Goal: Transaction & Acquisition: Obtain resource

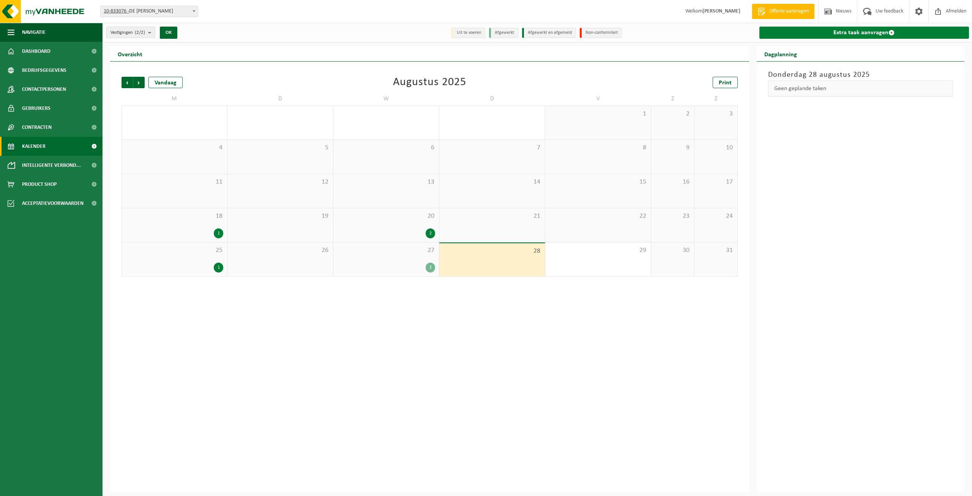
click at [822, 39] on link "Extra taak aanvragen" at bounding box center [865, 33] width 210 height 12
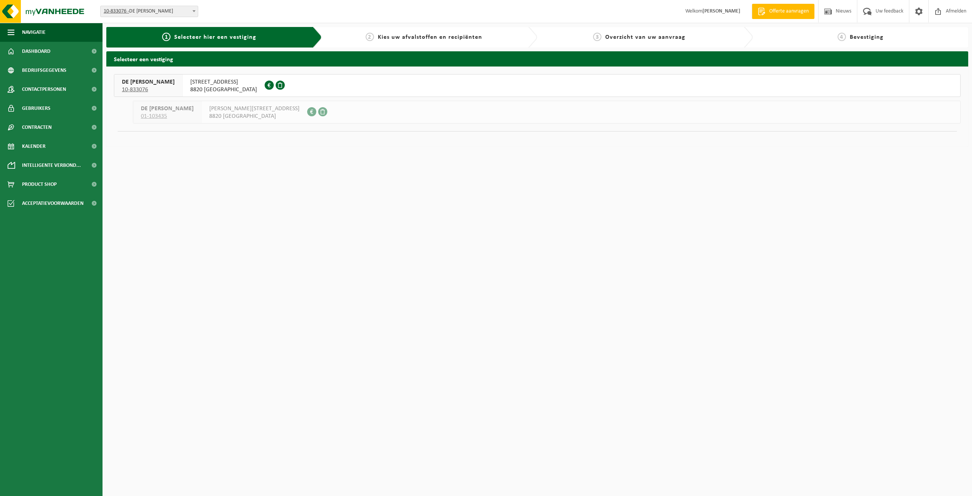
click at [207, 74] on div "RINGAERTSTRAAT 11 8820 TORHOUT 0405.182.064" at bounding box center [224, 85] width 82 height 22
click at [206, 76] on div "RINGAERTSTRAAT 11 8820 TORHOUT 0405.182.064" at bounding box center [224, 85] width 82 height 22
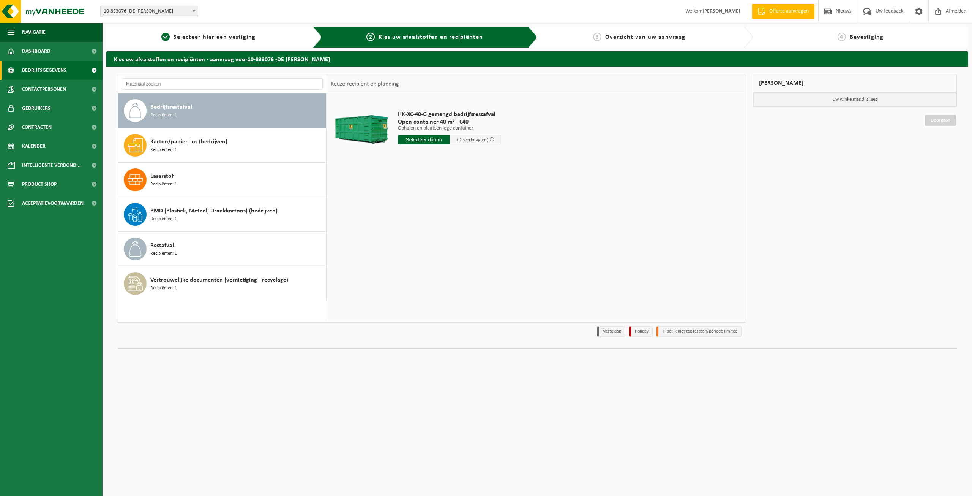
click at [60, 71] on span "Bedrijfsgegevens" at bounding box center [44, 70] width 44 height 19
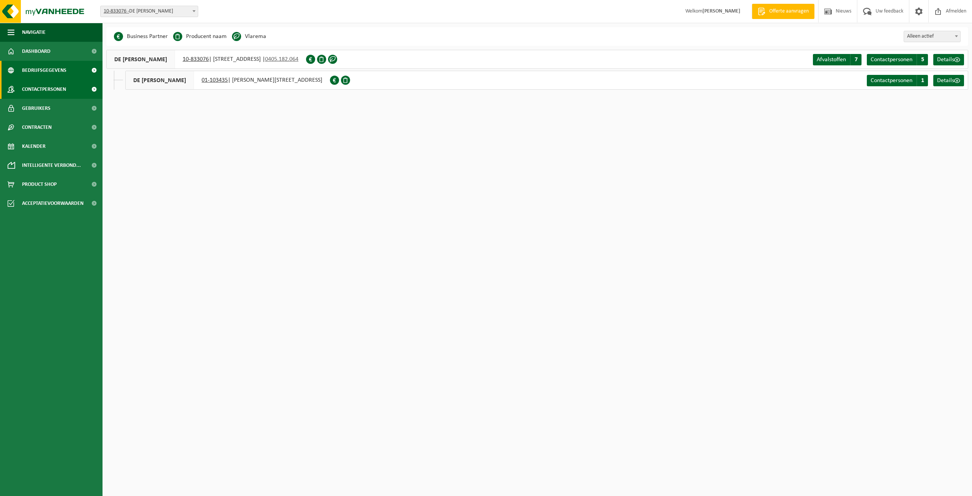
click at [63, 90] on span "Contactpersonen" at bounding box center [44, 89] width 44 height 19
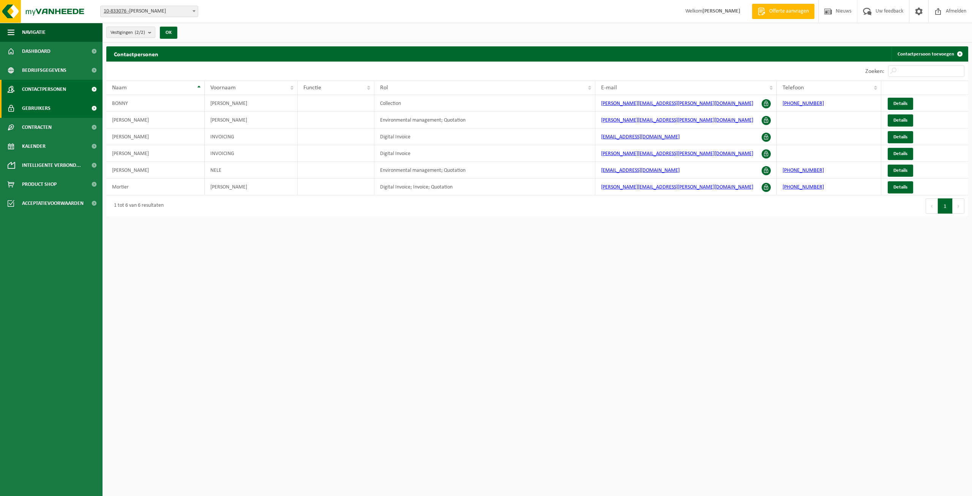
click at [56, 111] on link "Gebruikers" at bounding box center [51, 108] width 103 height 19
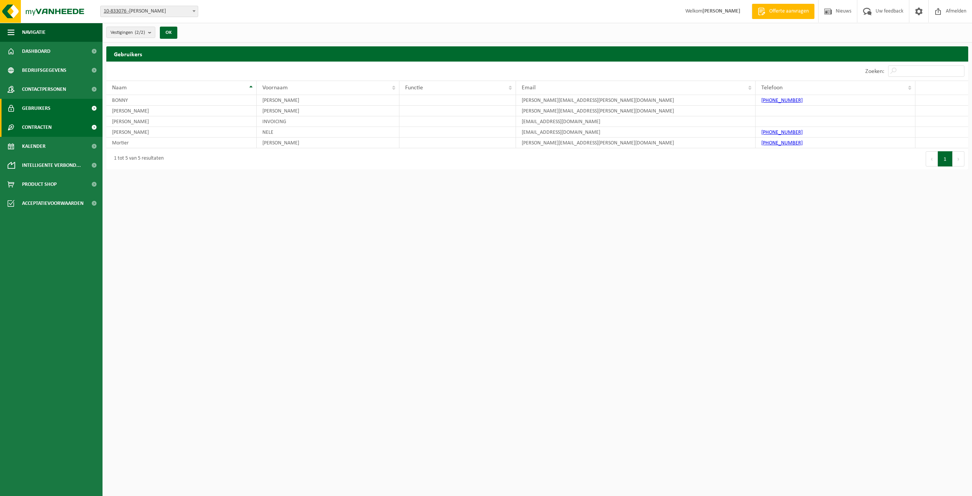
click at [49, 123] on span "Contracten" at bounding box center [37, 127] width 30 height 19
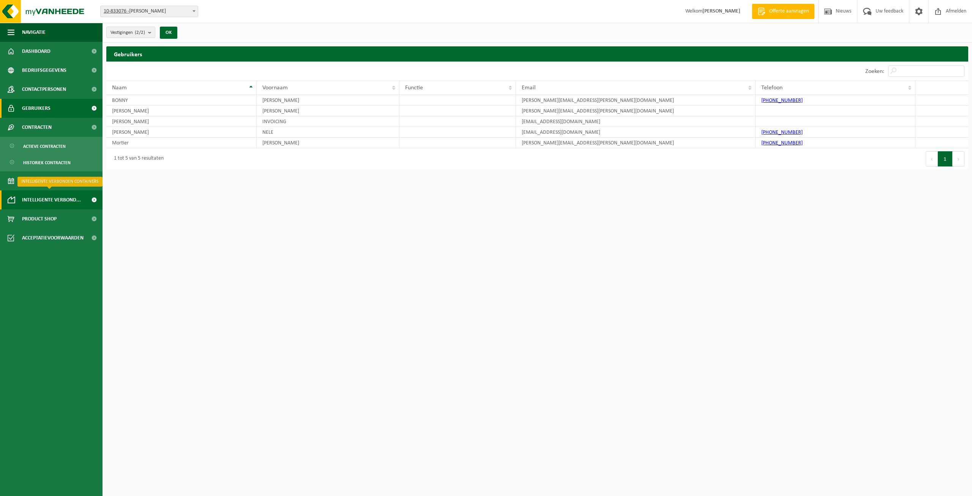
click at [34, 208] on span "Intelligente verbond..." at bounding box center [51, 199] width 59 height 19
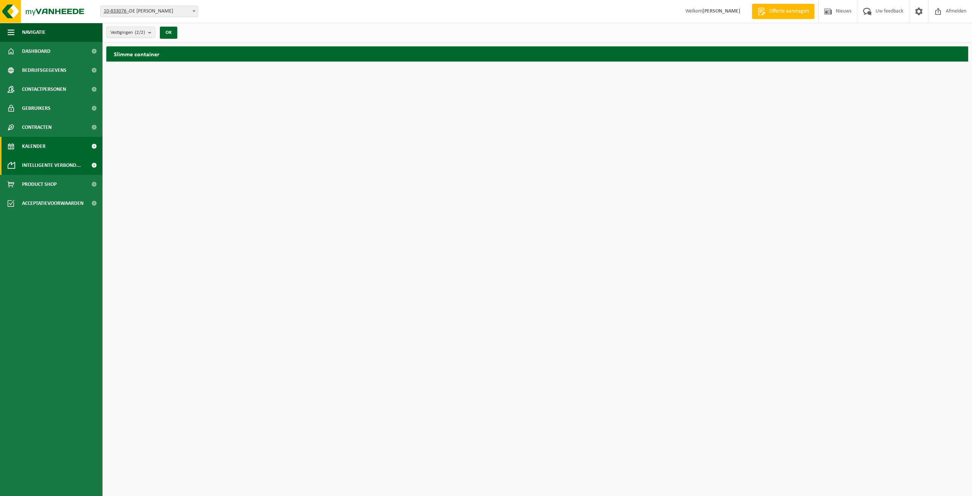
click at [53, 147] on link "Kalender" at bounding box center [51, 146] width 103 height 19
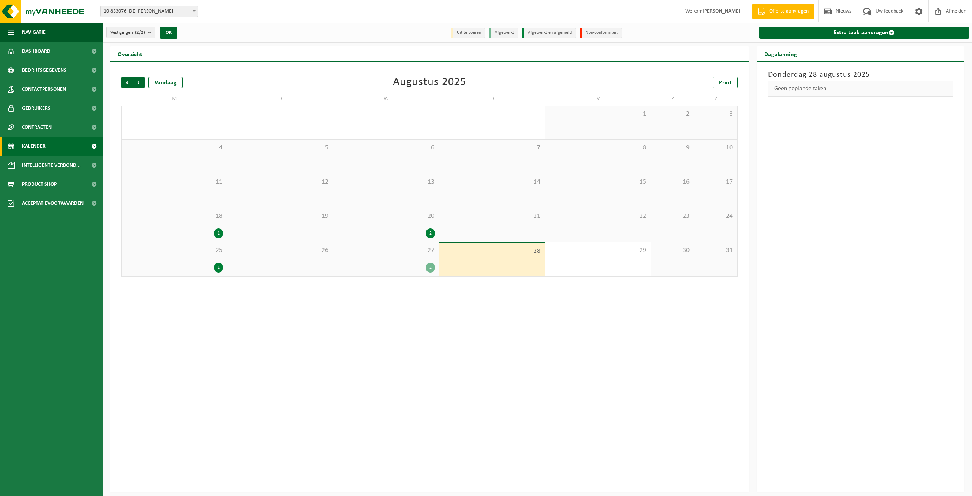
click at [352, 247] on span "27" at bounding box center [386, 250] width 98 height 8
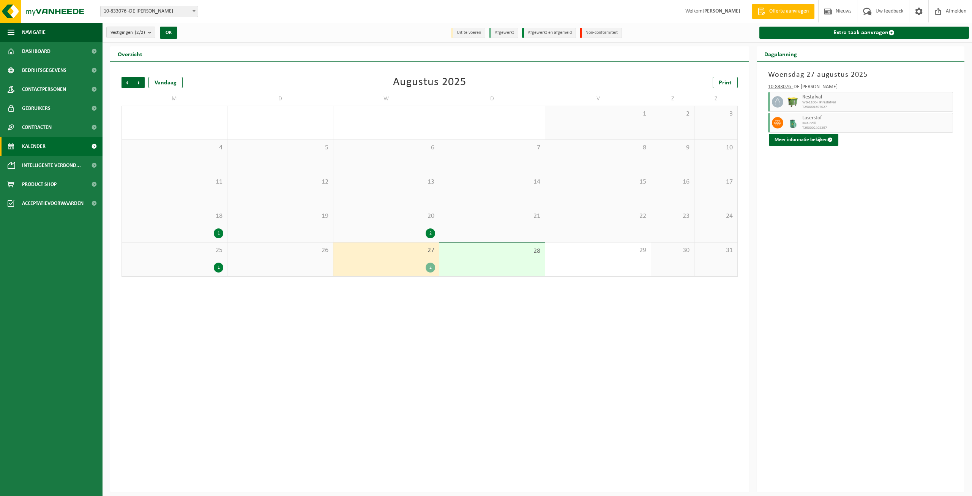
click at [206, 256] on div "25 1" at bounding box center [174, 259] width 105 height 34
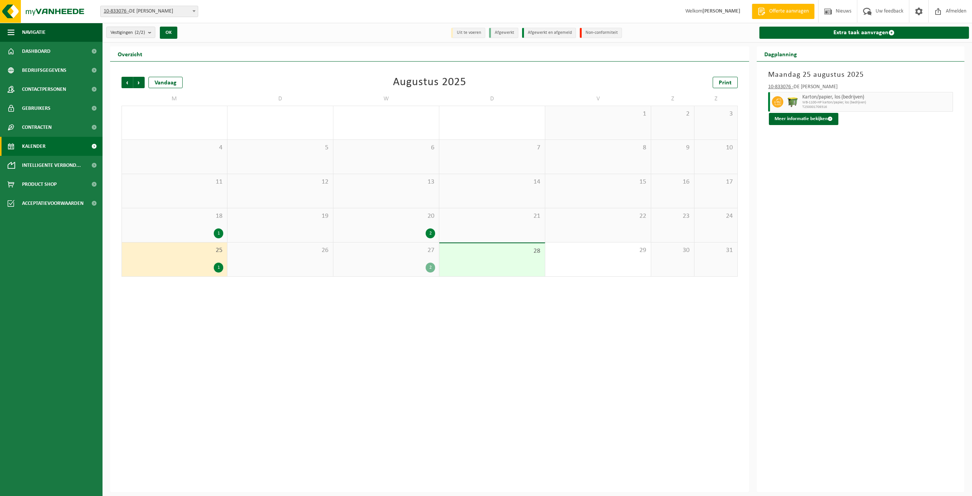
click at [383, 225] on div "20 2" at bounding box center [386, 225] width 106 height 34
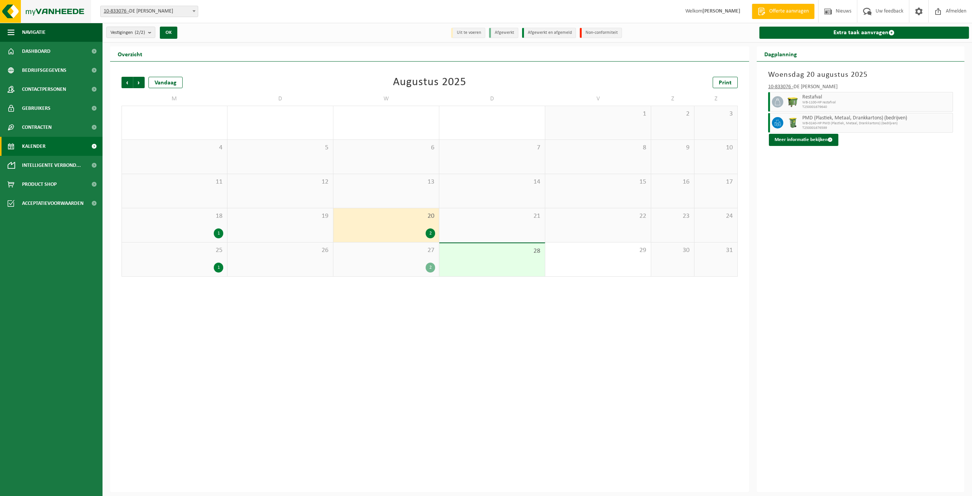
click at [61, 13] on img at bounding box center [45, 11] width 91 height 23
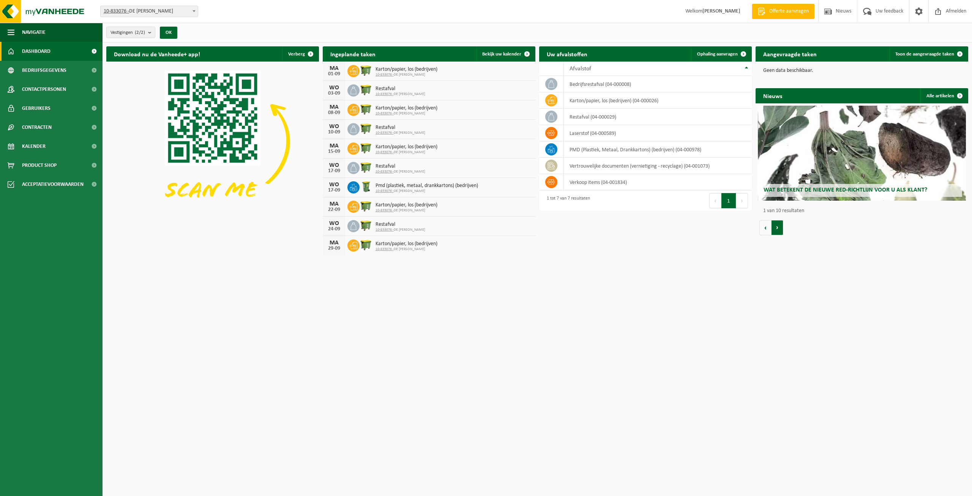
click at [781, 227] on button "Volgende" at bounding box center [778, 227] width 12 height 15
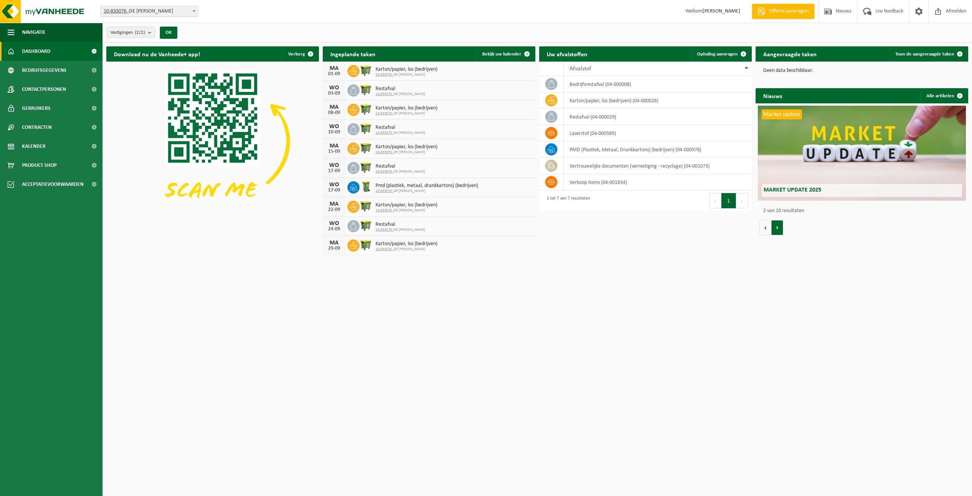
click at [781, 227] on button "Volgende" at bounding box center [778, 227] width 12 height 15
click at [760, 227] on button "Vorige" at bounding box center [766, 227] width 12 height 15
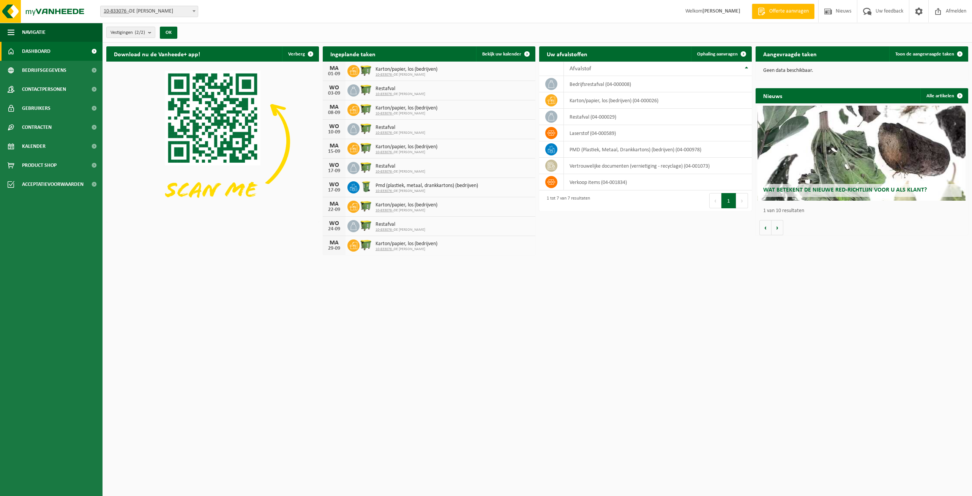
scroll to position [0, 0]
click at [591, 184] on td "verkoop items (04-001834)" at bounding box center [658, 182] width 188 height 16
click at [725, 62] on th "Afvalstof" at bounding box center [658, 69] width 188 height 14
click at [55, 79] on span "Bedrijfsgegevens" at bounding box center [44, 70] width 44 height 19
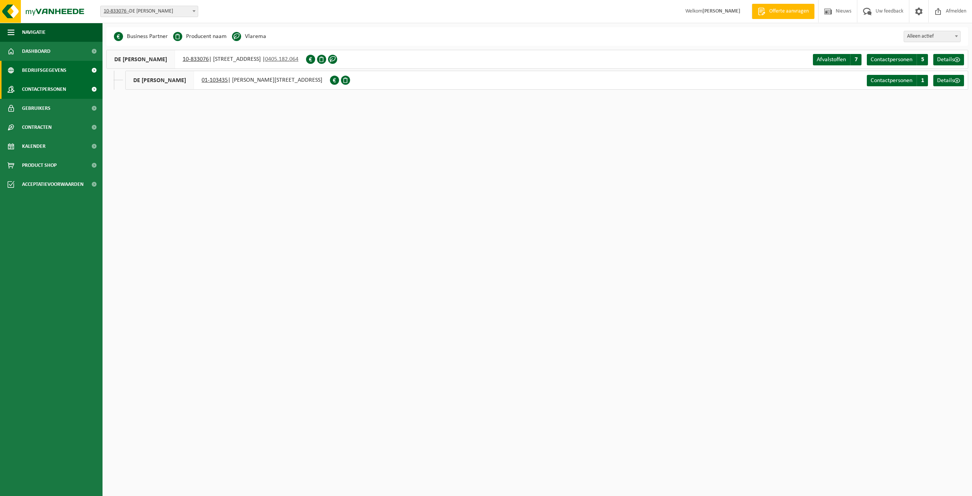
click at [40, 95] on span "Contactpersonen" at bounding box center [44, 89] width 44 height 19
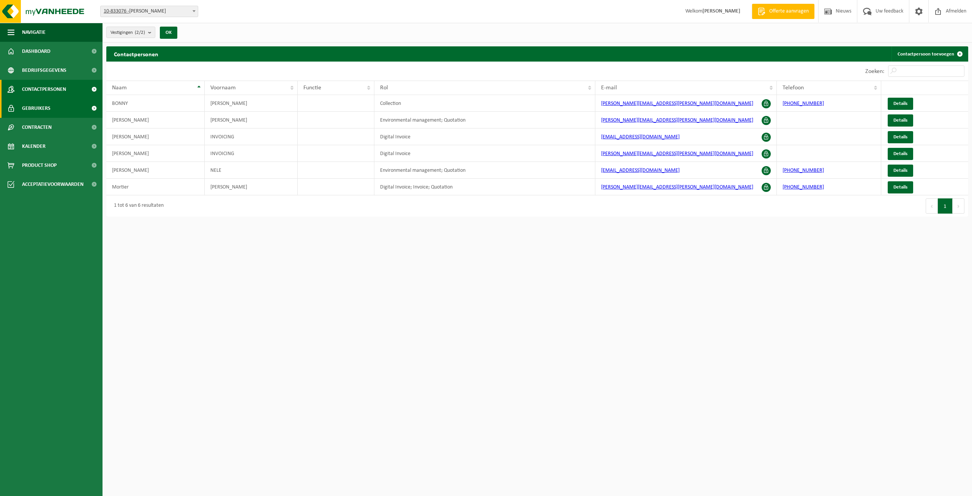
click at [35, 106] on span "Gebruikers" at bounding box center [36, 108] width 28 height 19
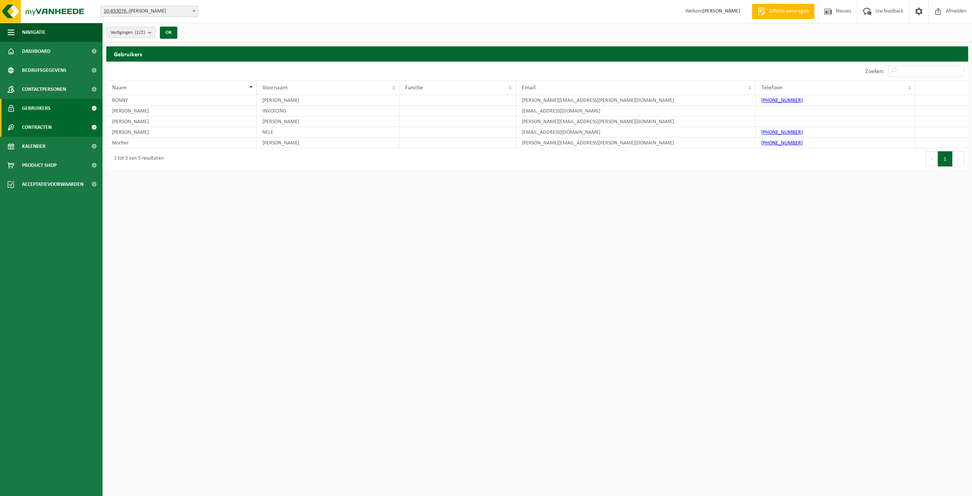
click at [32, 118] on span "Contracten" at bounding box center [37, 127] width 30 height 19
click at [28, 130] on span "Contracten" at bounding box center [37, 127] width 30 height 19
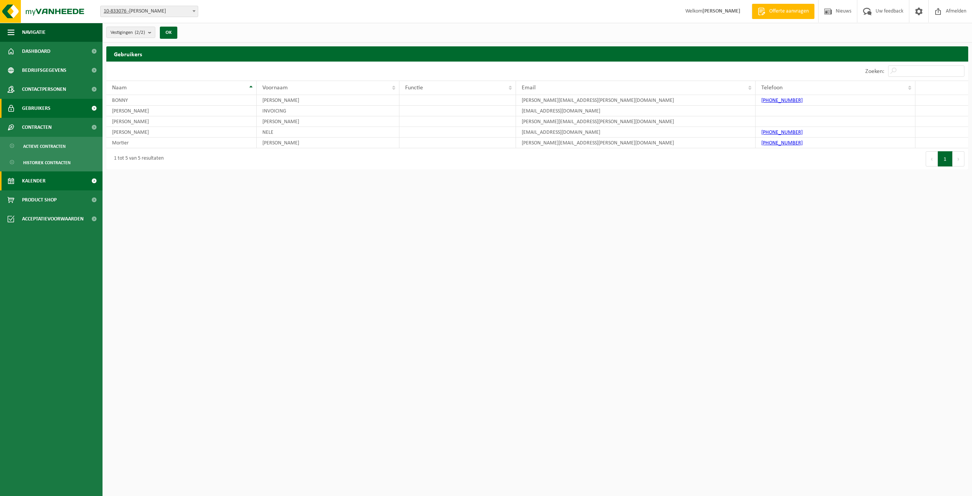
click at [28, 187] on span "Kalender" at bounding box center [34, 180] width 24 height 19
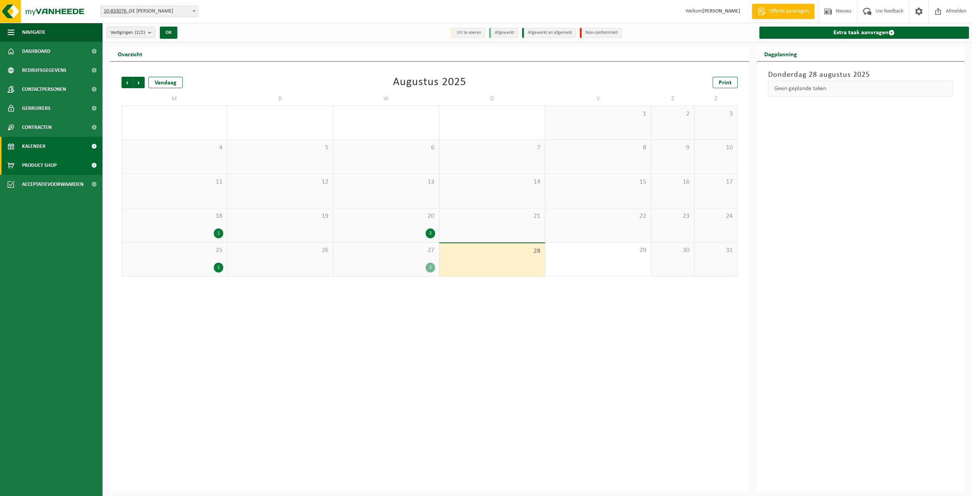
click at [46, 166] on span "Product Shop" at bounding box center [39, 165] width 35 height 19
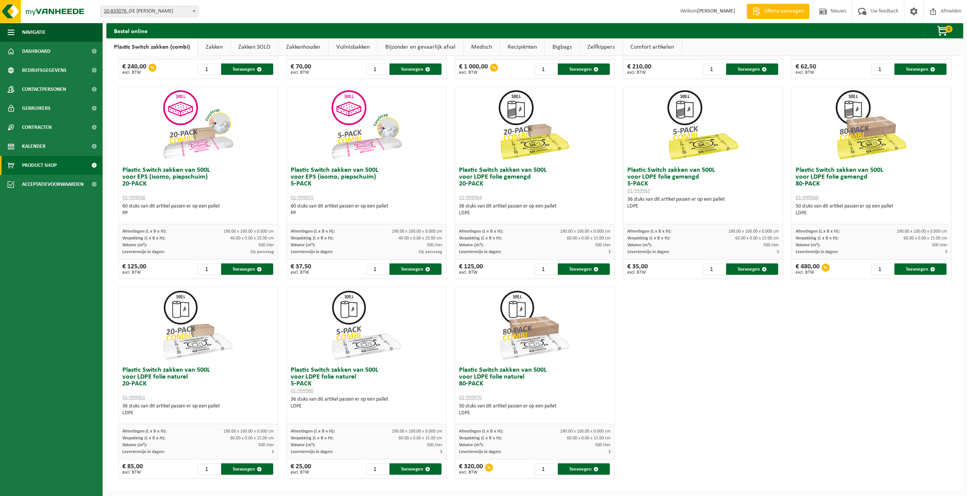
scroll to position [217, 0]
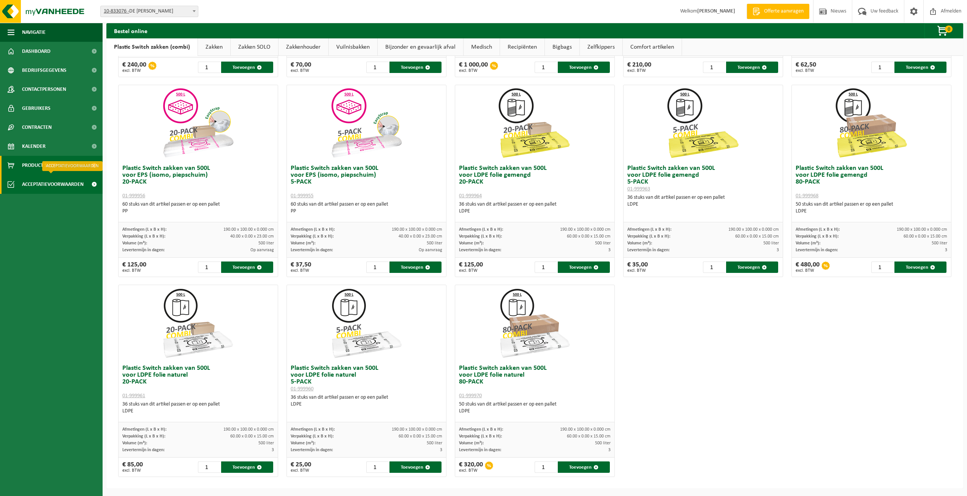
click at [41, 183] on span "Acceptatievoorwaarden" at bounding box center [53, 184] width 62 height 19
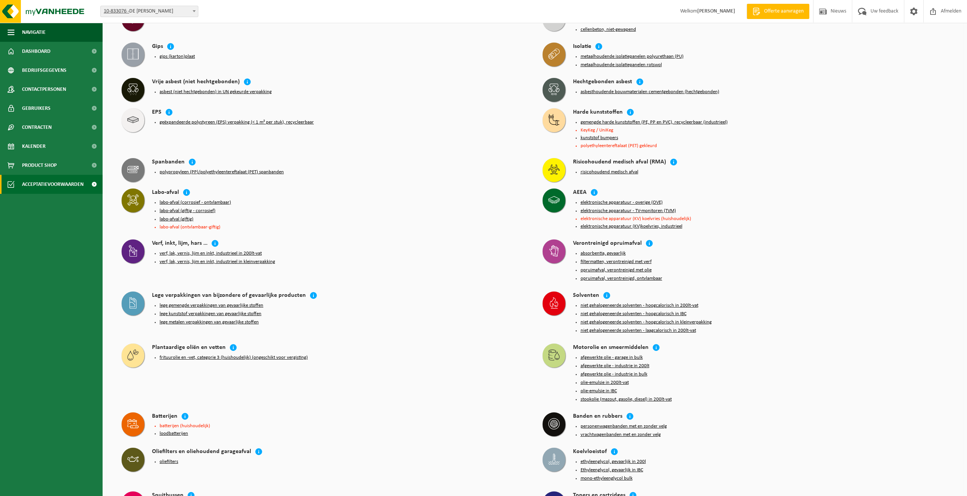
scroll to position [608, 0]
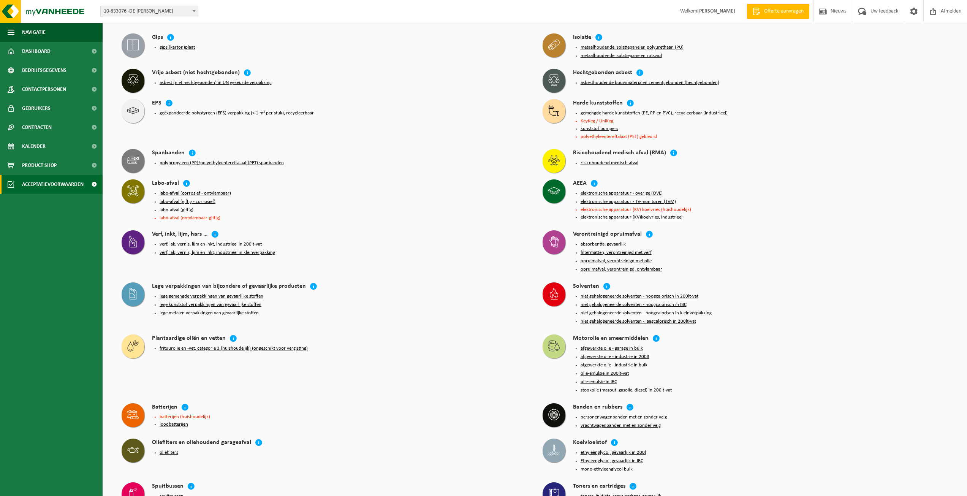
click at [169, 421] on button "loodbatterijen" at bounding box center [174, 424] width 28 height 6
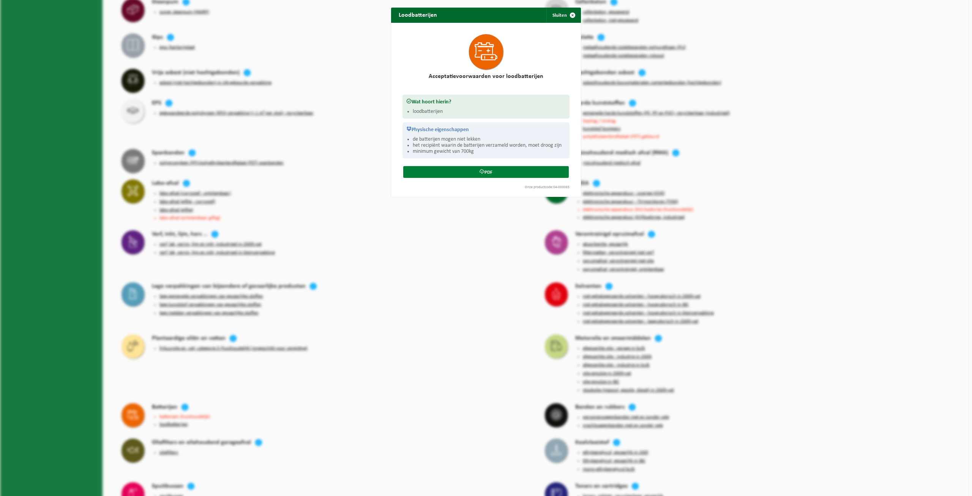
click at [492, 169] on link "PDF" at bounding box center [486, 172] width 166 height 12
click at [566, 14] on span "button" at bounding box center [572, 15] width 15 height 15
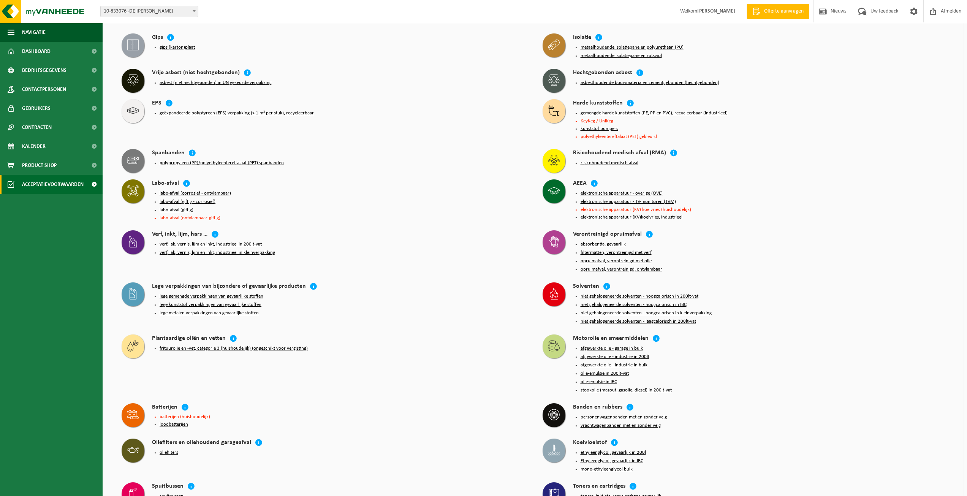
click at [497, 160] on li "polypropyleen (PP)/polyethyleentereftalaat (PET) spanbanden" at bounding box center [344, 163] width 368 height 6
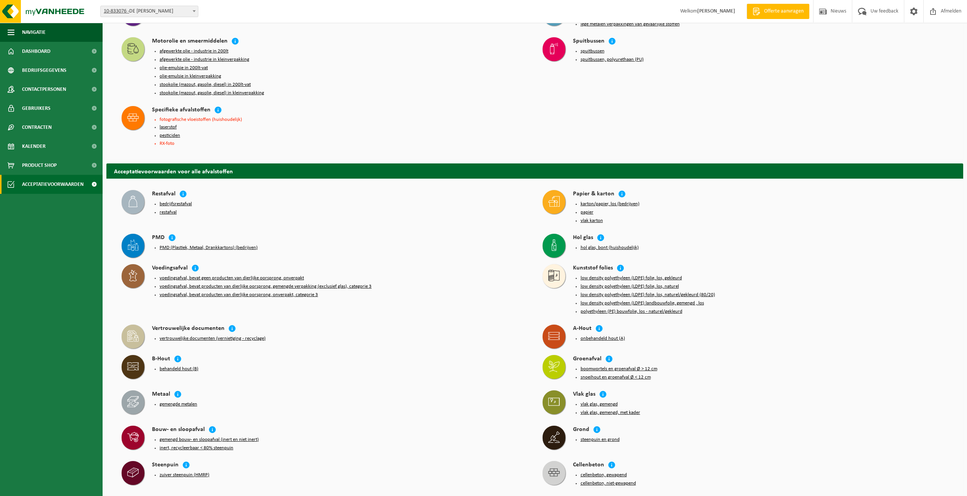
scroll to position [76, 0]
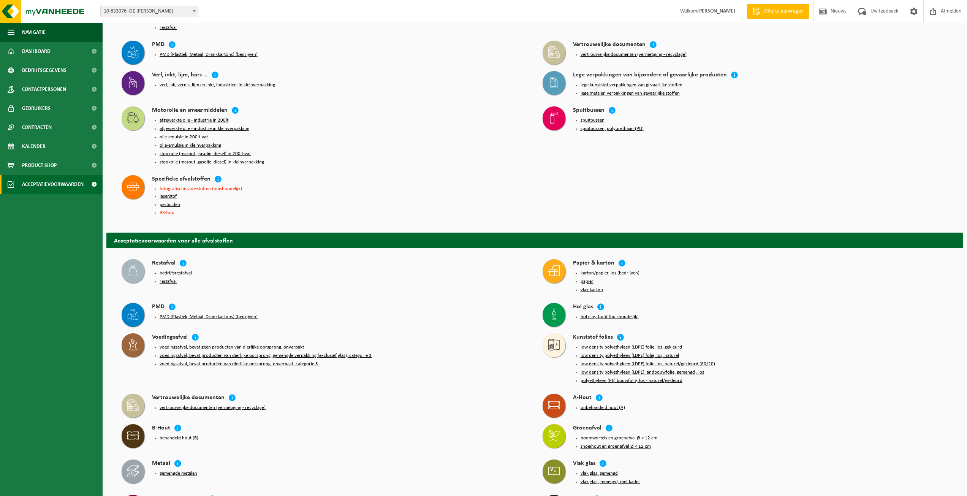
click at [766, 14] on span "Offerte aanvragen" at bounding box center [783, 12] width 43 height 8
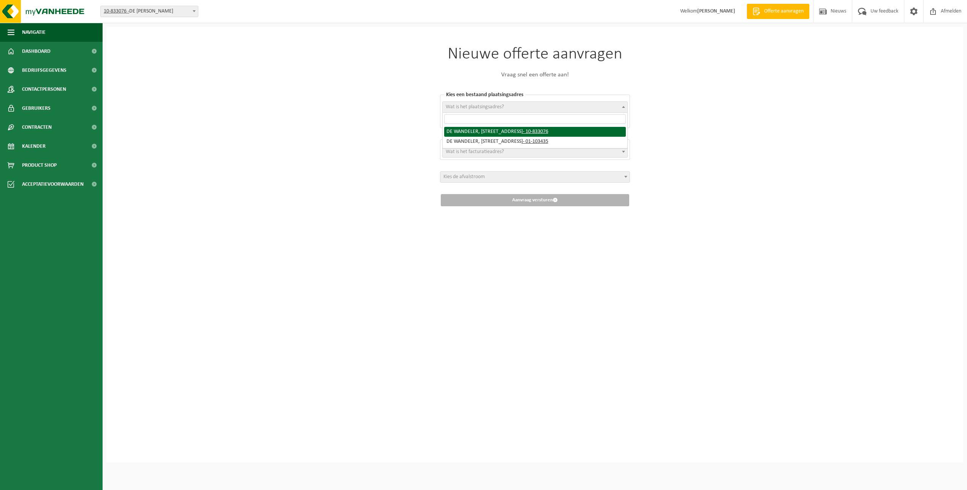
click at [477, 106] on span "Wat is het plaatsingsadres?" at bounding box center [475, 107] width 58 height 6
select select "89359"
click at [468, 146] on div "Kies een bestaand facturatieadres DE WANDELER, [STREET_ADDRESS], 0405.182.064 -…" at bounding box center [535, 149] width 190 height 21
click at [468, 176] on span "Kies de afvalstroom" at bounding box center [463, 177] width 41 height 6
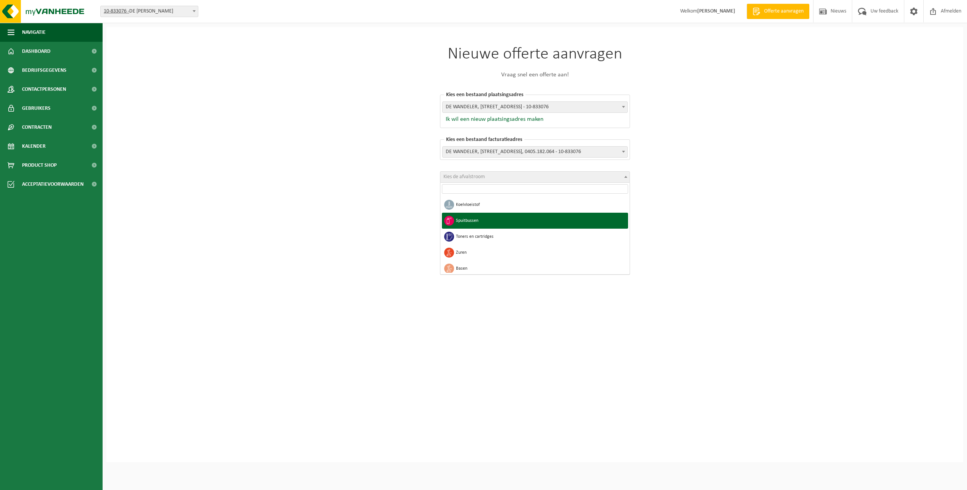
scroll to position [550, 0]
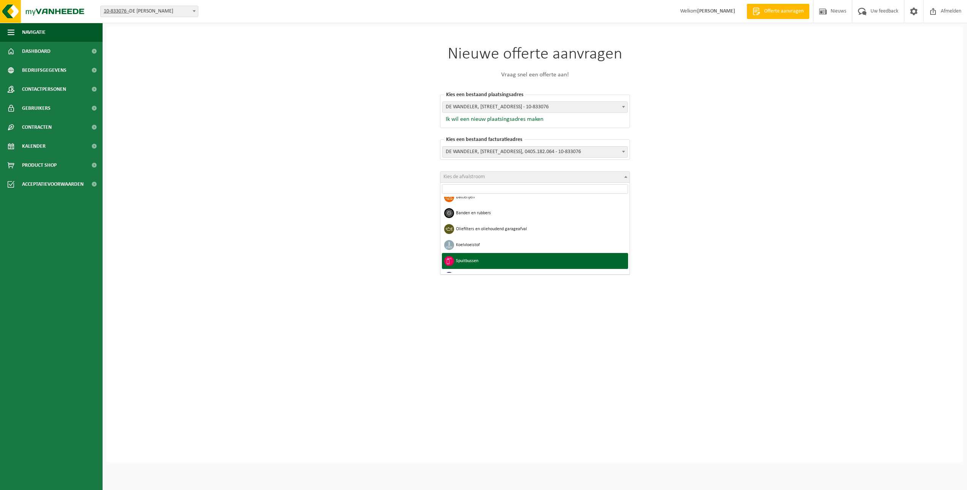
select select "35"
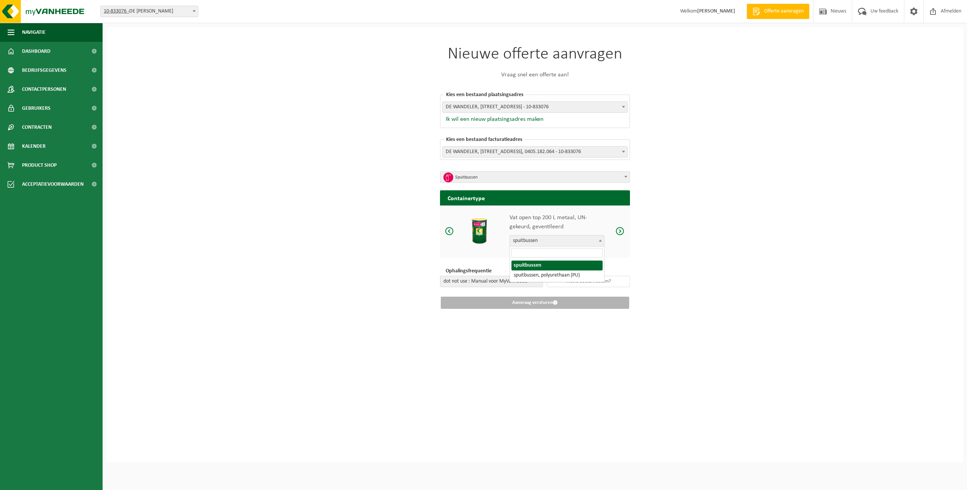
click at [553, 237] on span "spuitbussen" at bounding box center [557, 240] width 94 height 11
select select "1455"
click at [554, 219] on p "Vat open top 200 L metaal, UN-gekeurd, geventileerd" at bounding box center [556, 222] width 95 height 18
click at [624, 232] on span at bounding box center [619, 230] width 9 height 9
click at [567, 237] on span "spuitbussen" at bounding box center [557, 240] width 94 height 11
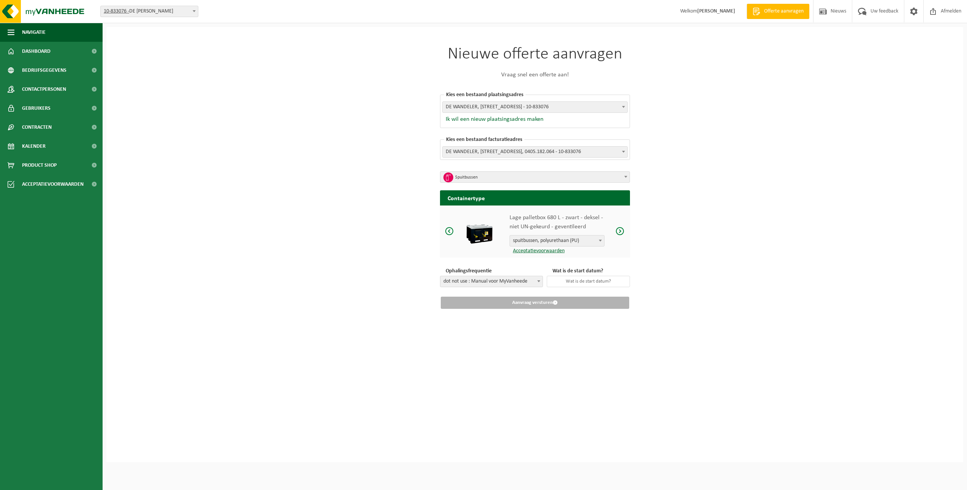
click at [493, 278] on span "dot not use : Manual voor MyVanheede" at bounding box center [491, 281] width 102 height 11
click at [516, 282] on span "dot not use : Manual voor MyVanheede" at bounding box center [491, 281] width 102 height 11
click at [564, 282] on input "text" at bounding box center [588, 281] width 83 height 11
click at [604, 267] on div "29" at bounding box center [602, 265] width 13 height 12
type input "[DATE]"
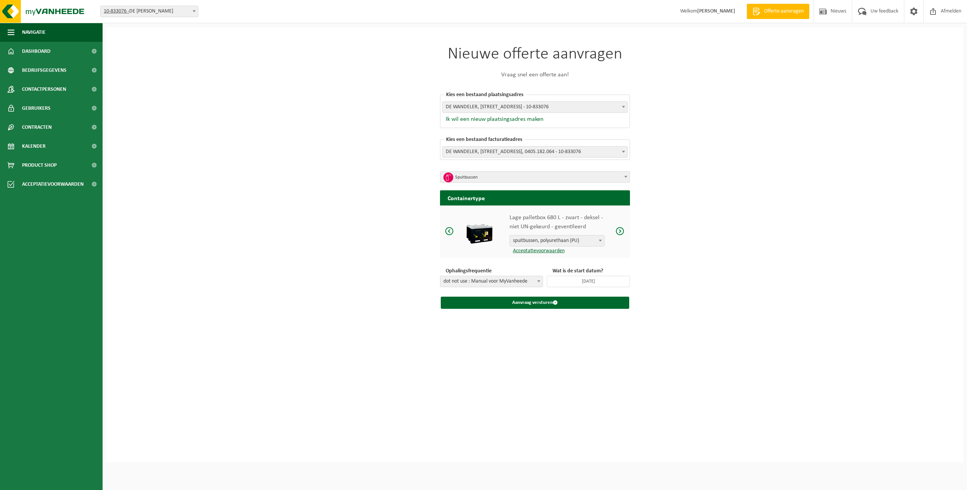
click at [621, 232] on span at bounding box center [619, 230] width 9 height 9
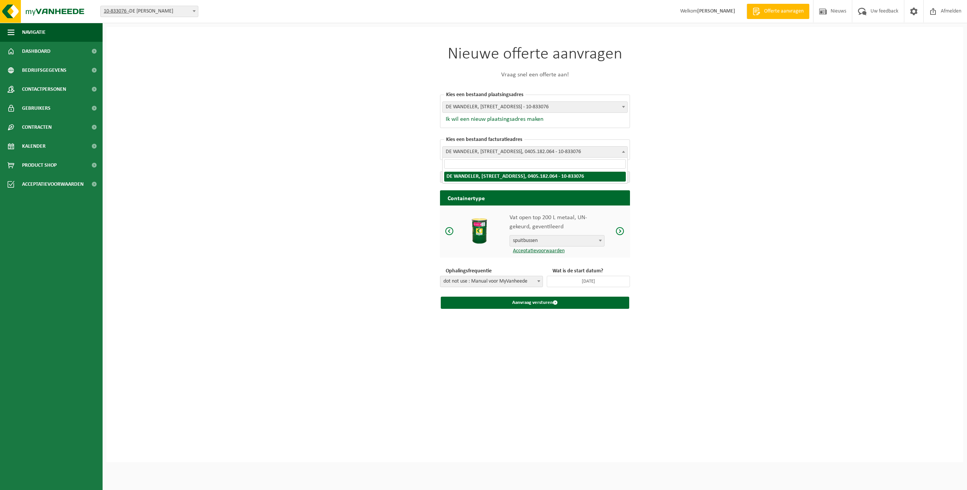
click at [488, 152] on span "DE WANDELER, [STREET_ADDRESS], 0405.182.064 - 10-833076" at bounding box center [534, 152] width 185 height 11
click at [494, 147] on span "DE WANDELER, [STREET_ADDRESS], 0405.182.064 - 10-833076" at bounding box center [534, 152] width 185 height 11
click at [538, 172] on span "Spuitbussen" at bounding box center [537, 177] width 165 height 11
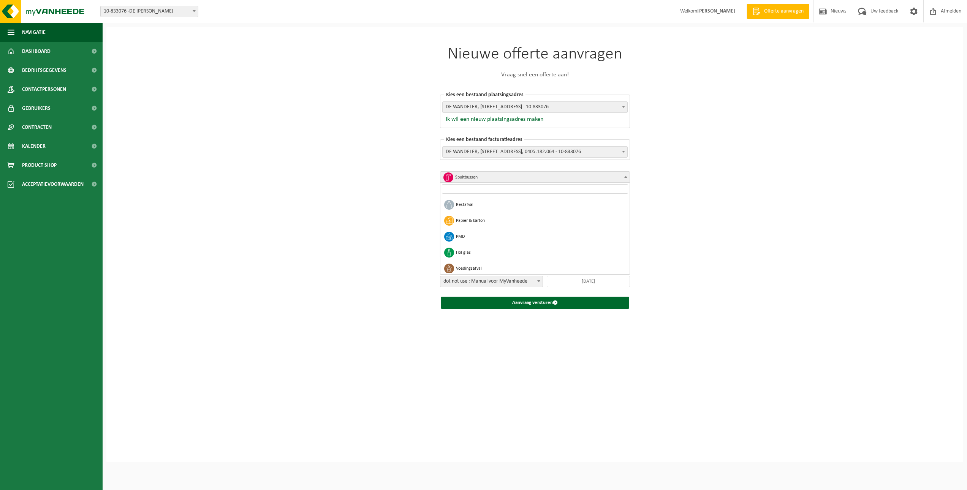
scroll to position [584, 0]
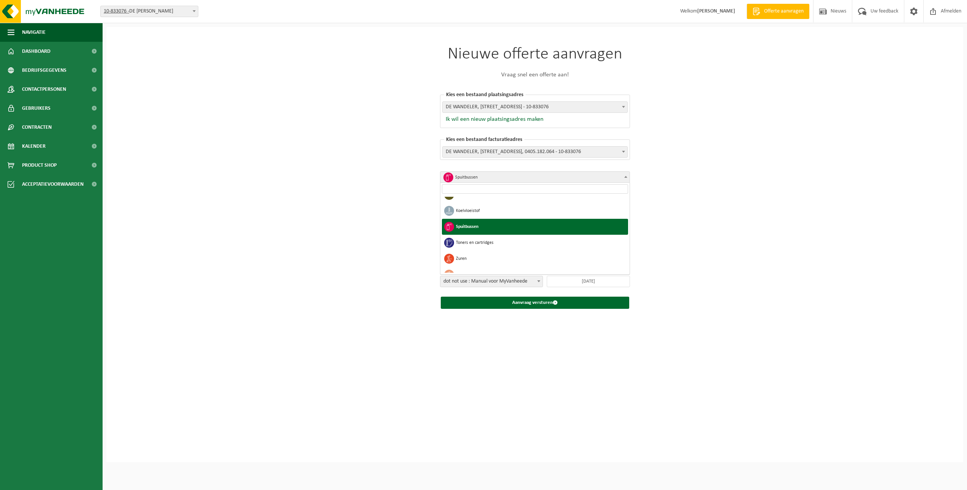
click at [538, 172] on span "Spuitbussen" at bounding box center [537, 177] width 165 height 11
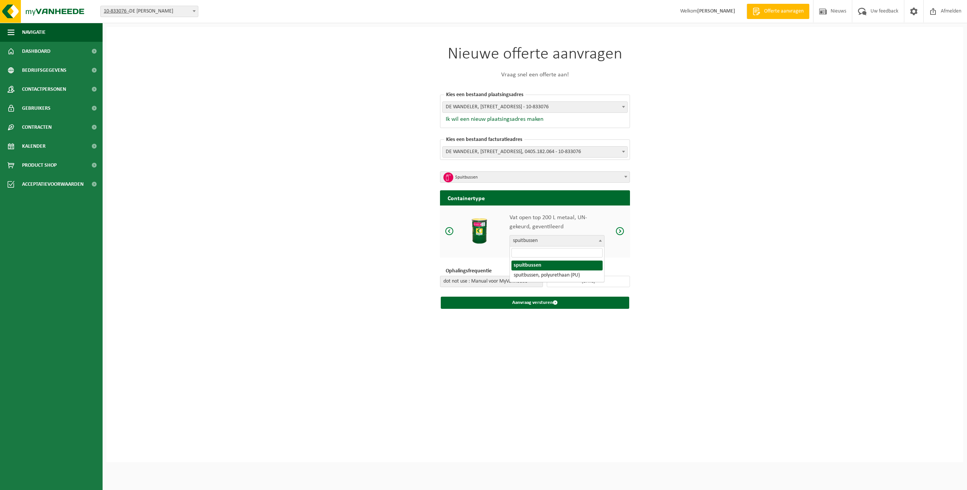
click at [544, 236] on span "spuitbussen" at bounding box center [557, 240] width 94 height 11
click at [521, 191] on h2 "Containertype" at bounding box center [535, 197] width 190 height 15
click at [453, 234] on span at bounding box center [449, 230] width 9 height 9
click at [448, 231] on span at bounding box center [449, 230] width 9 height 9
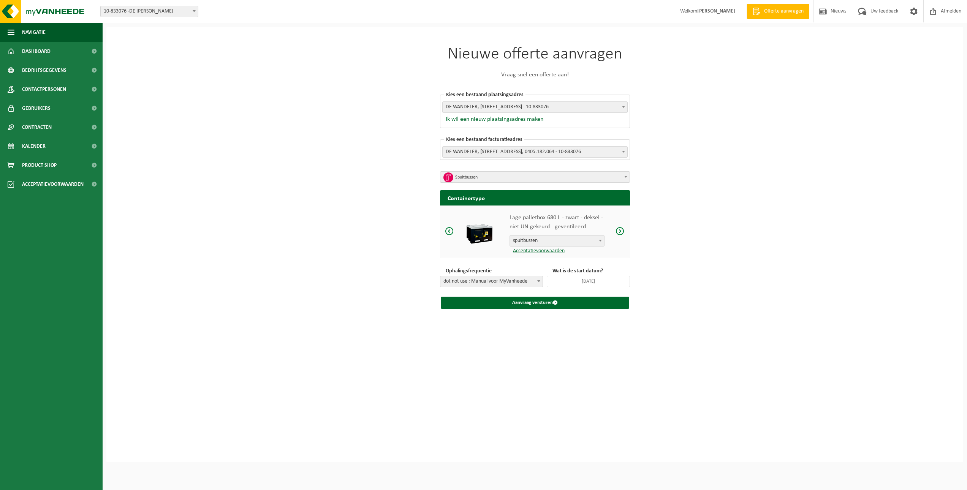
click at [535, 225] on p "Lage palletbox 680 L - zwart - deksel - niet UN-gekeurd - geventileerd" at bounding box center [556, 222] width 95 height 18
click at [537, 249] on link "Acceptatievoorwaarden" at bounding box center [536, 251] width 55 height 6
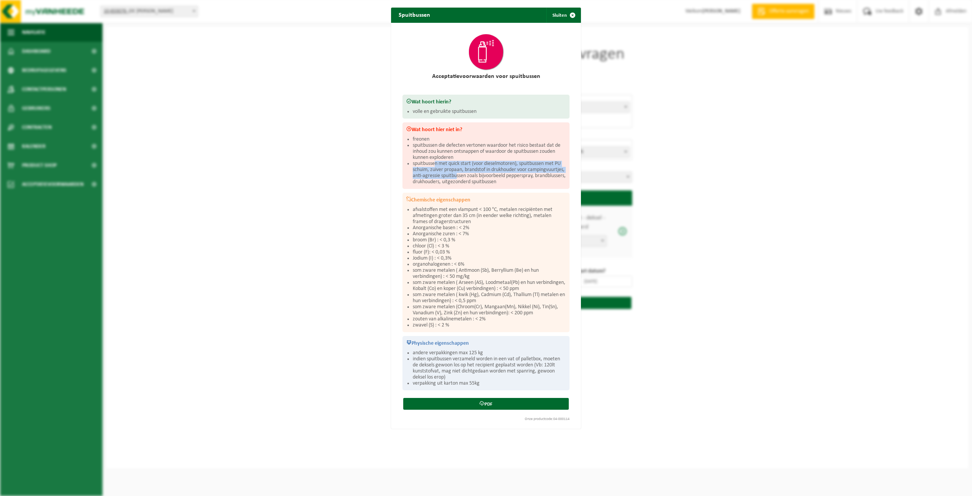
drag, startPoint x: 434, startPoint y: 165, endPoint x: 493, endPoint y: 174, distance: 59.8
click at [493, 174] on li "spuitbussen met quick start (voor dieselmotoren), spuitbussen met PU schuim, zu…" at bounding box center [489, 173] width 153 height 24
click at [695, 206] on div "Spuitbussen Sluiten Acceptatievoorwaarden voor spuitbussen Wat hoort hierin? vo…" at bounding box center [486, 248] width 972 height 496
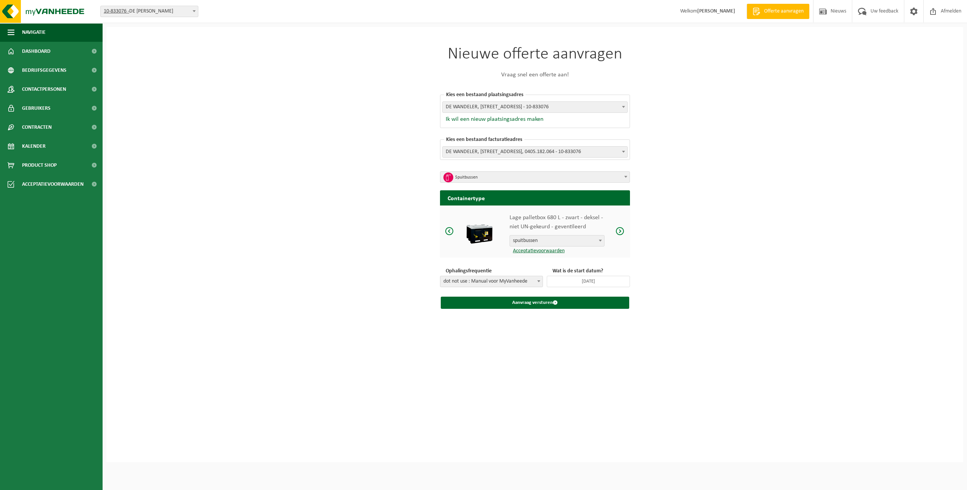
click at [569, 235] on div "Lage palletbox 680 L - zwart - deksel - niet UN-gekeurd - geventileerd spuitbus…" at bounding box center [556, 231] width 95 height 44
click at [569, 238] on span "spuitbussen" at bounding box center [557, 240] width 94 height 11
click at [543, 248] on link "Acceptatievoorwaarden" at bounding box center [536, 251] width 55 height 6
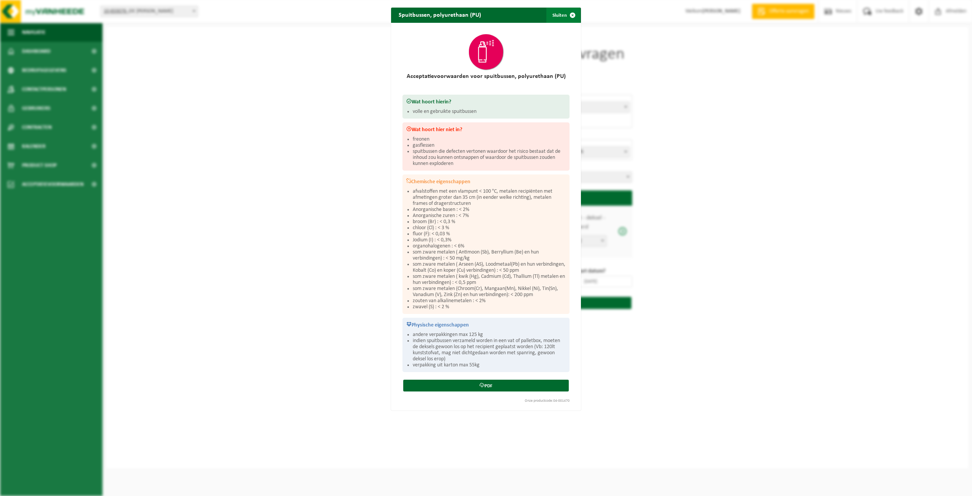
click at [558, 14] on button "Sluiten" at bounding box center [564, 15] width 34 height 15
